Goal: Task Accomplishment & Management: Manage account settings

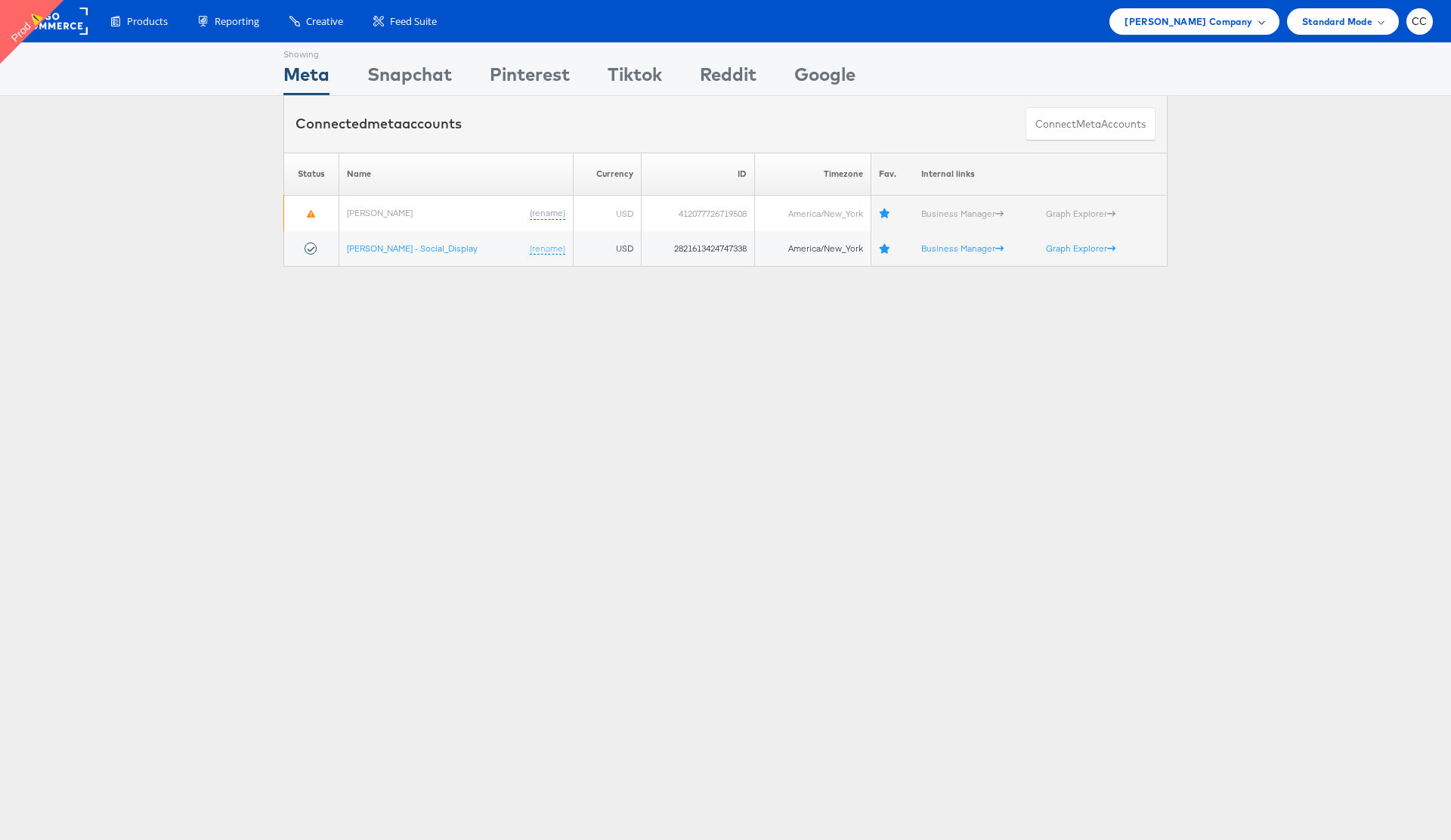
click at [1264, 24] on div "[PERSON_NAME] Company" at bounding box center [1194, 21] width 169 height 27
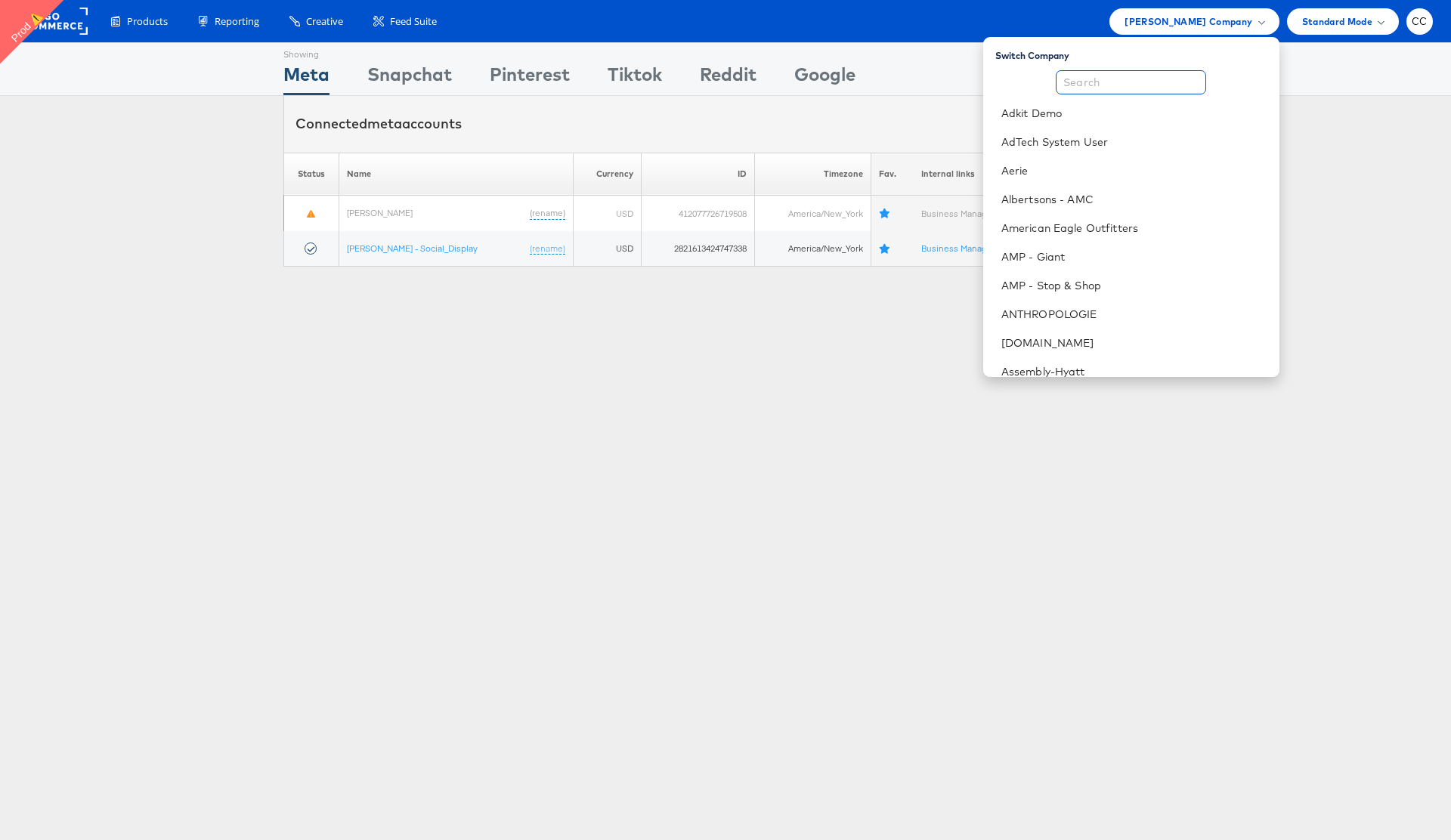
click at [1115, 89] on input "text" at bounding box center [1130, 82] width 150 height 24
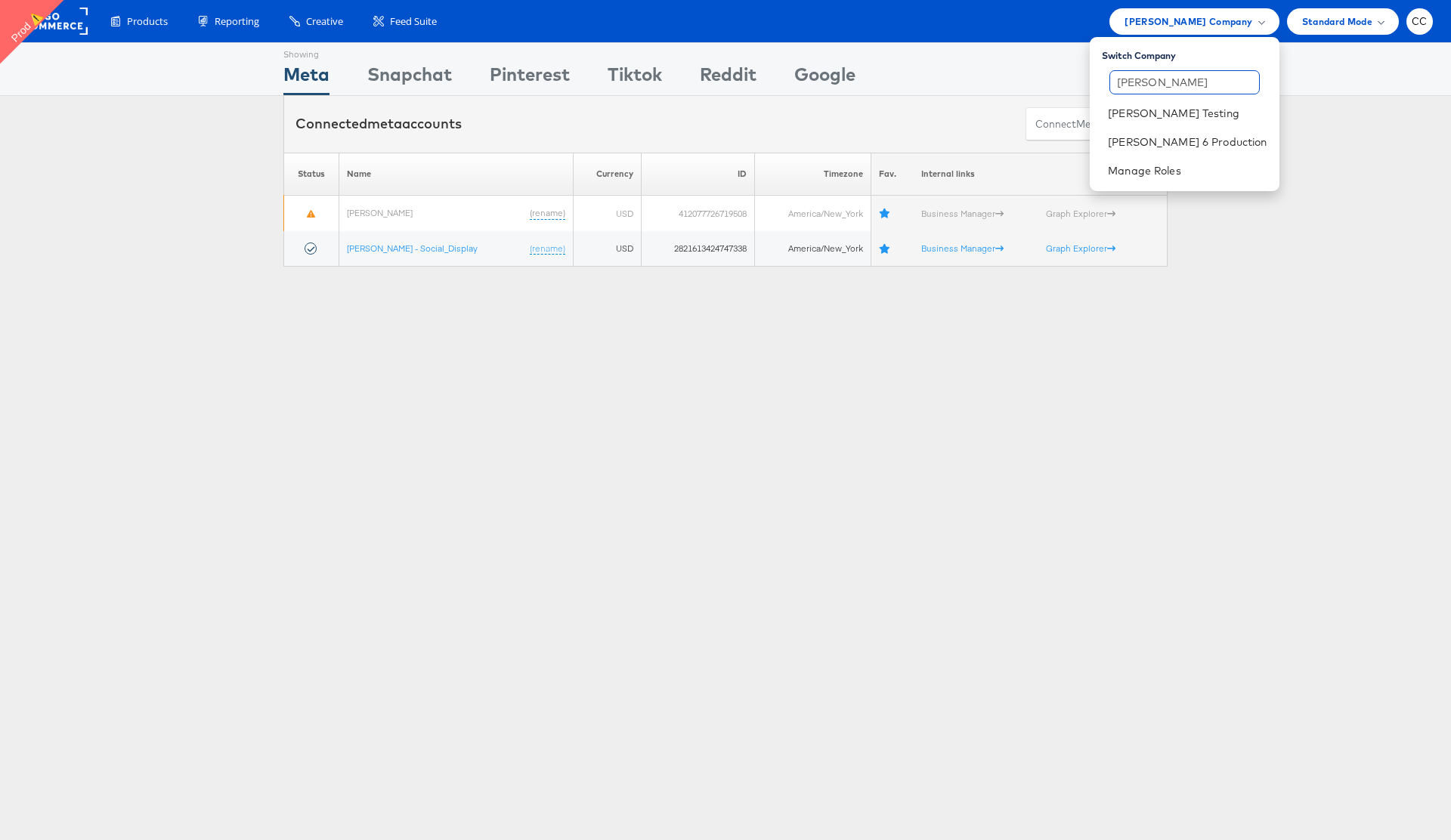
click at [1168, 82] on input "[PERSON_NAME]" at bounding box center [1184, 82] width 150 height 24
type input "gro"
click at [1191, 111] on link "Grocery Outlet" at bounding box center [1204, 113] width 127 height 15
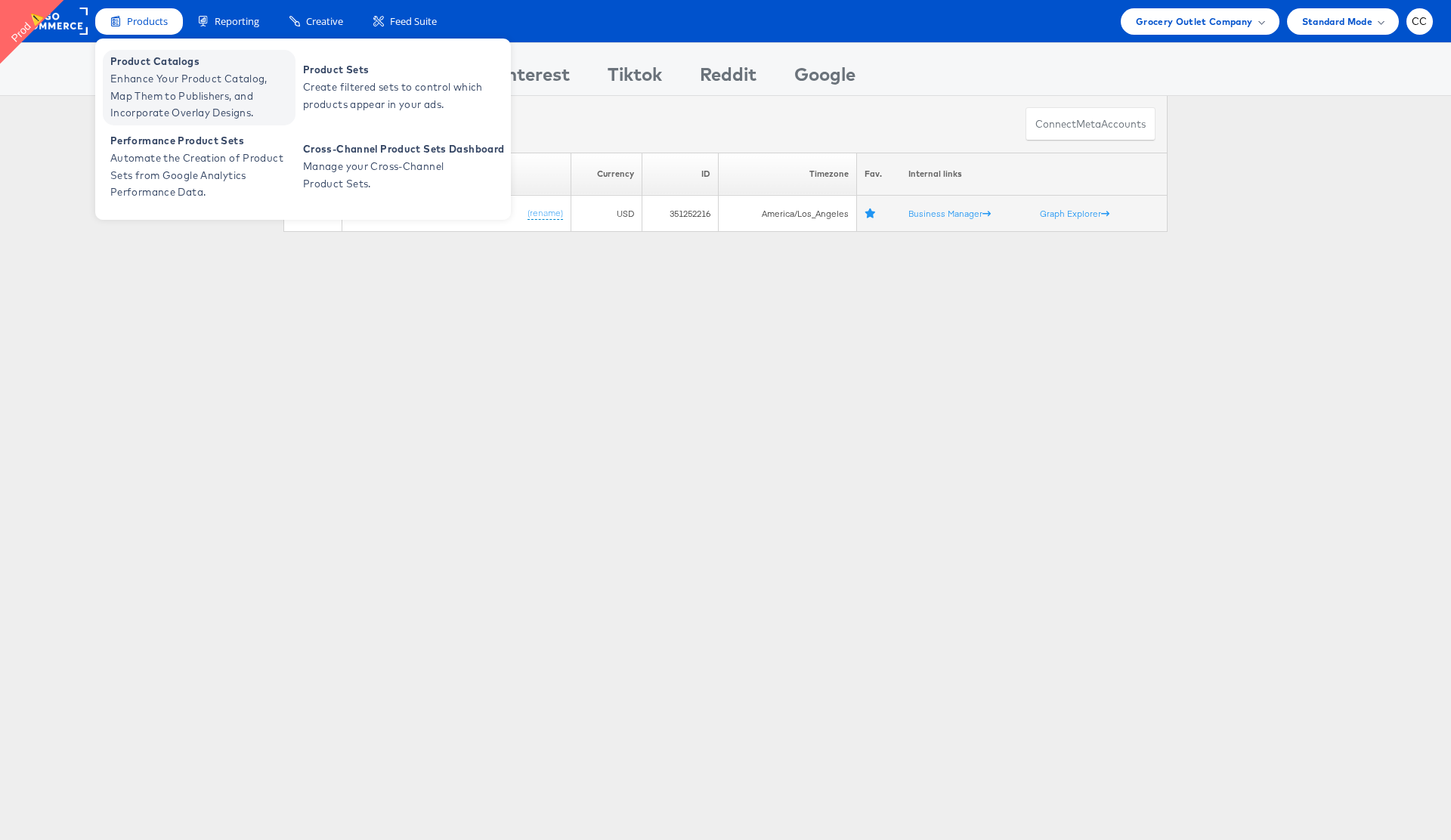
click at [168, 83] on span "Enhance Your Product Catalog, Map Them to Publishers, and Incorporate Overlay D…" at bounding box center [201, 96] width 181 height 51
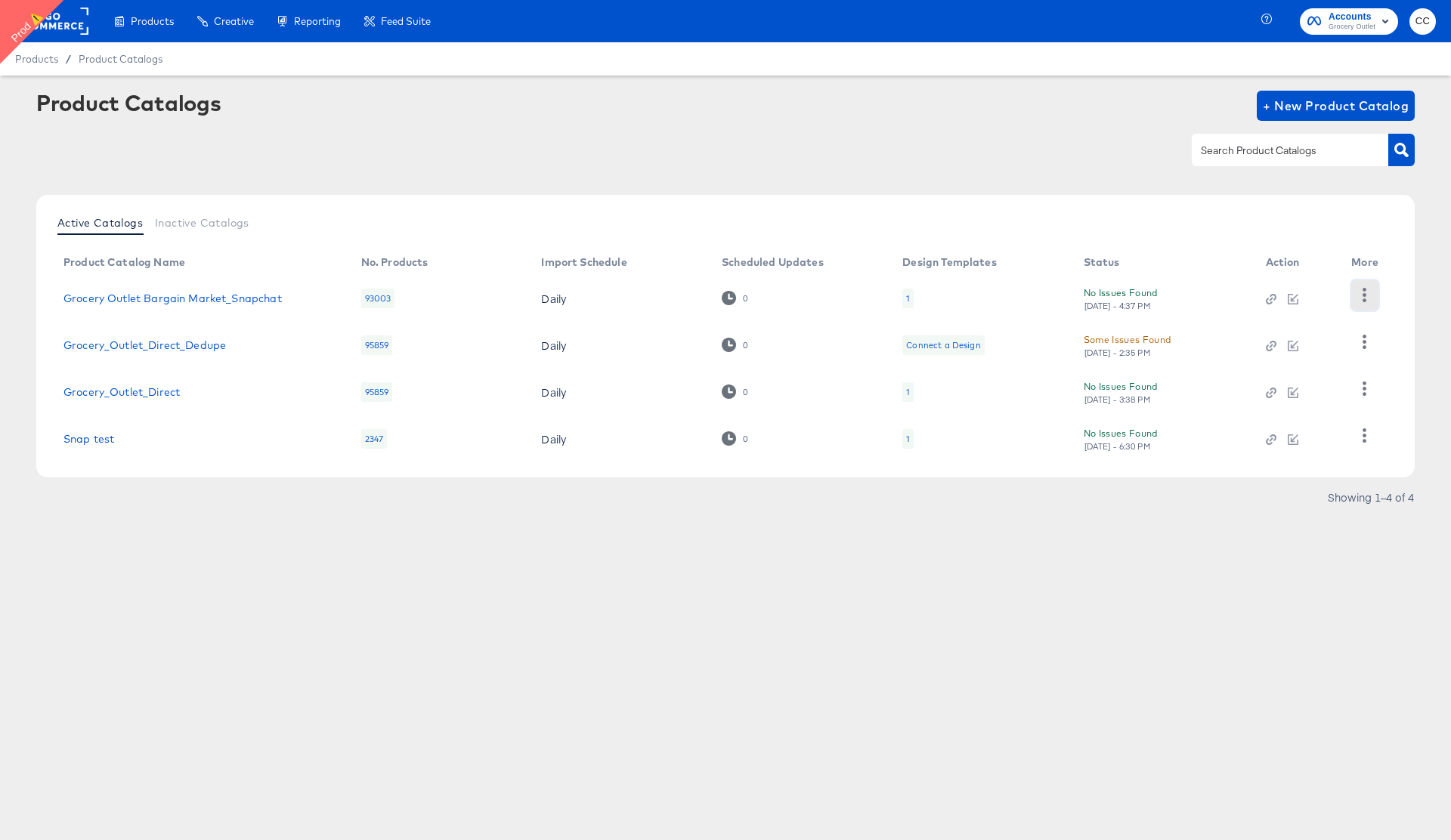
click at [1365, 294] on icon "button" at bounding box center [1364, 294] width 3 height 15
click at [1304, 349] on div "HUD Checks (Internal)" at bounding box center [1303, 350] width 151 height 24
click at [1135, 526] on article "Product Catalogs + New Product Catalog Active Catalogs Inactive Catalogs Produc…" at bounding box center [725, 318] width 1451 height 486
click at [1369, 389] on icon "button" at bounding box center [1363, 389] width 15 height 15
click at [1280, 313] on div "HUD Checks (Internal)" at bounding box center [1303, 313] width 151 height 24
